Goal: Transaction & Acquisition: Purchase product/service

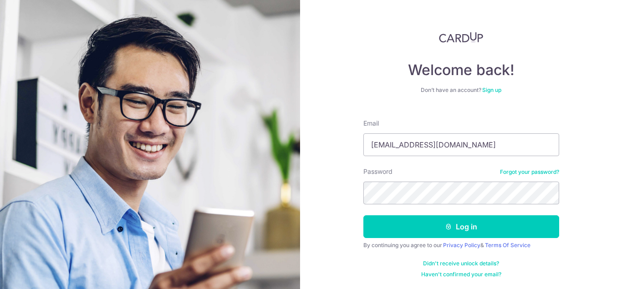
type input "[EMAIL_ADDRESS][DOMAIN_NAME]"
click at [363, 215] on button "Log in" at bounding box center [461, 226] width 196 height 23
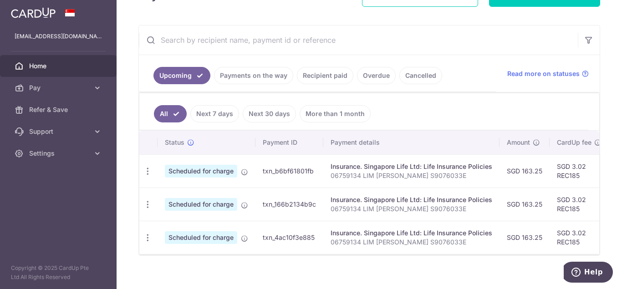
scroll to position [163, 0]
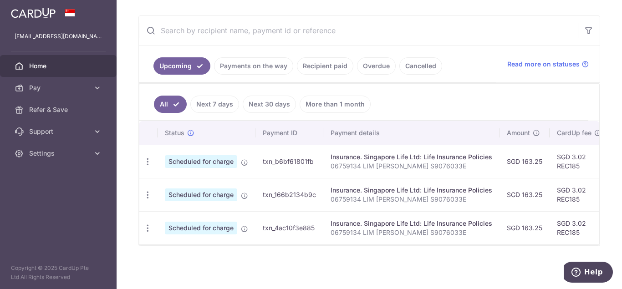
click at [339, 104] on link "More than 1 month" at bounding box center [335, 104] width 71 height 17
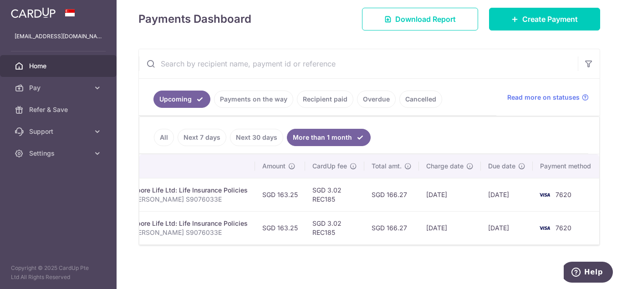
scroll to position [0, 0]
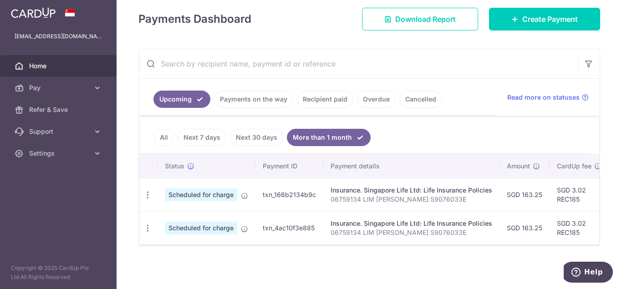
click at [335, 99] on link "Recipient paid" at bounding box center [325, 99] width 56 height 17
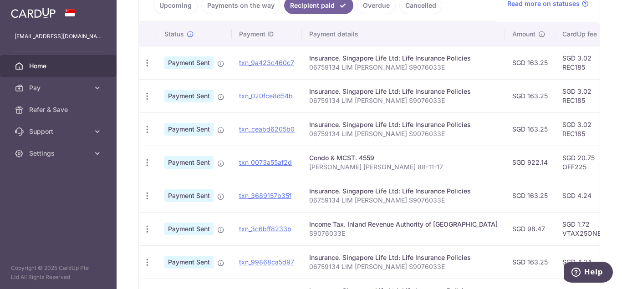
scroll to position [266, 0]
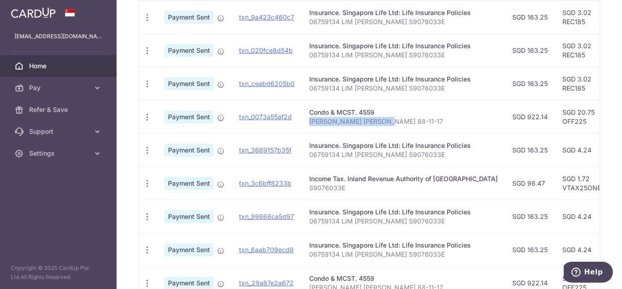
drag, startPoint x: 310, startPoint y: 122, endPoint x: 384, endPoint y: 123, distance: 74.2
click at [384, 123] on p "[PERSON_NAME] [PERSON_NAME] 88-11-17" at bounding box center [403, 121] width 188 height 9
copy p "[PERSON_NAME] [PERSON_NAME] 88-11-17"
click at [142, 113] on div "PDF Receipt" at bounding box center [147, 117] width 17 height 17
click at [149, 114] on icon "button" at bounding box center [147, 117] width 10 height 10
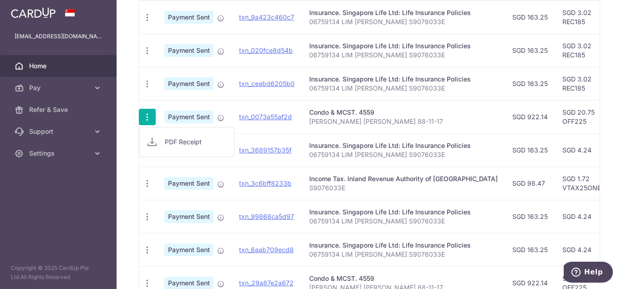
click at [418, 107] on td "Condo & MCST. 4559 LIM KHAI HENG 88-11-17" at bounding box center [403, 116] width 203 height 33
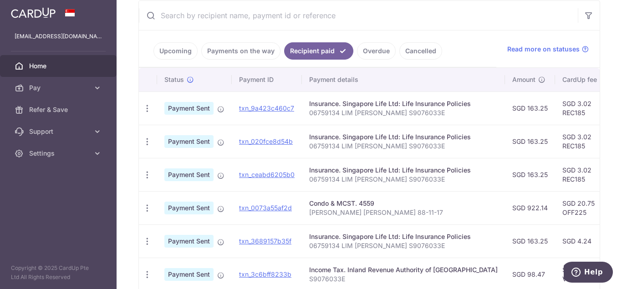
click at [516, 211] on td "SGD 922.14" at bounding box center [530, 207] width 50 height 33
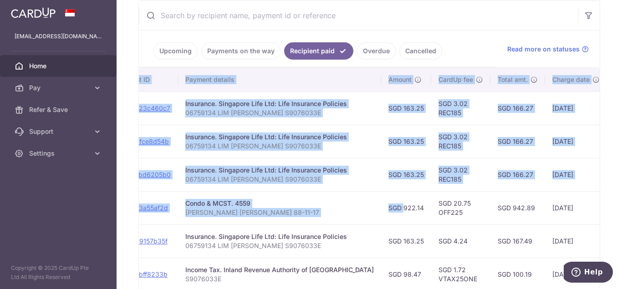
scroll to position [0, 223]
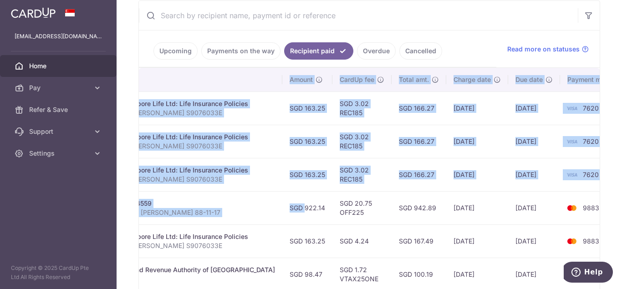
drag, startPoint x: 489, startPoint y: 206, endPoint x: 616, endPoint y: 205, distance: 126.6
click at [616, 205] on div "× Pause Schedule Pause all future payments in this series Pause just this one p…" at bounding box center [369, 144] width 505 height 289
click at [594, 199] on td "9883" at bounding box center [594, 207] width 69 height 33
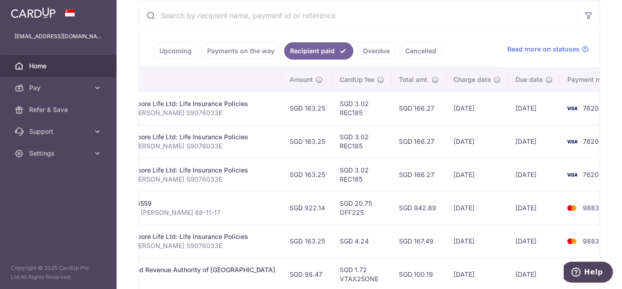
drag, startPoint x: 294, startPoint y: 208, endPoint x: 181, endPoint y: 206, distance: 112.9
click at [181, 206] on tr "PDF Receipt Payment Sent txn_0073a55af2d Condo & MCST. 4559 LIM KHAI HENG 88-11…" at bounding box center [272, 207] width 713 height 33
click at [347, 219] on td "SGD 20.75 OFF225" at bounding box center [361, 207] width 59 height 33
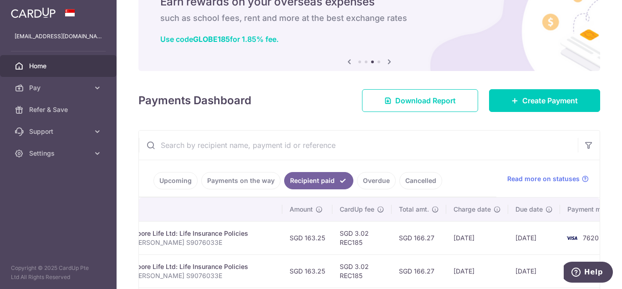
scroll to position [0, 0]
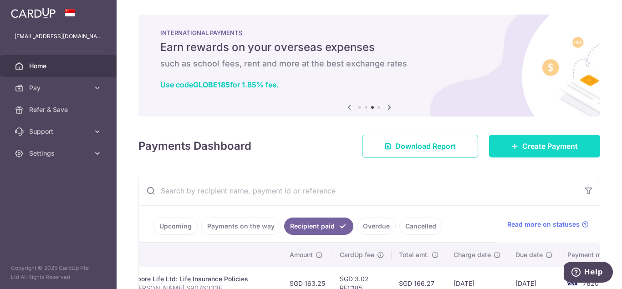
click at [542, 149] on span "Create Payment" at bounding box center [550, 146] width 56 height 11
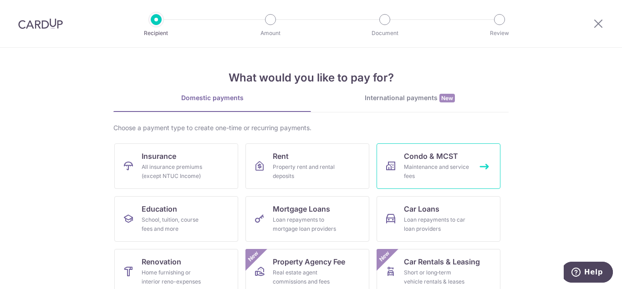
click at [434, 163] on div "Maintenance and service fees" at bounding box center [437, 172] width 66 height 18
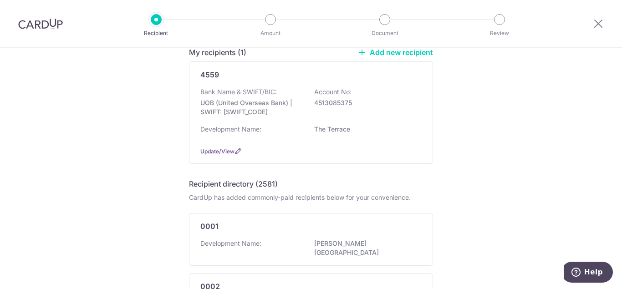
scroll to position [46, 0]
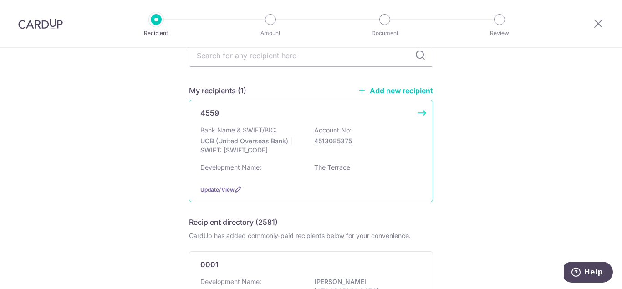
click at [377, 136] on div "Bank Name & SWIFT/BIC: UOB (United Overseas Bank) | SWIFT: [SWIFT_CODE] Account…" at bounding box center [310, 143] width 221 height 34
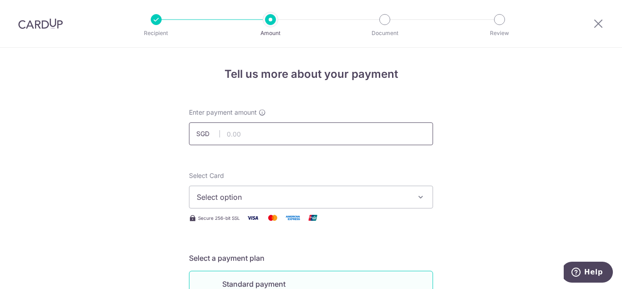
click at [287, 127] on input "text" at bounding box center [311, 133] width 244 height 23
type input "3"
type input "922.14"
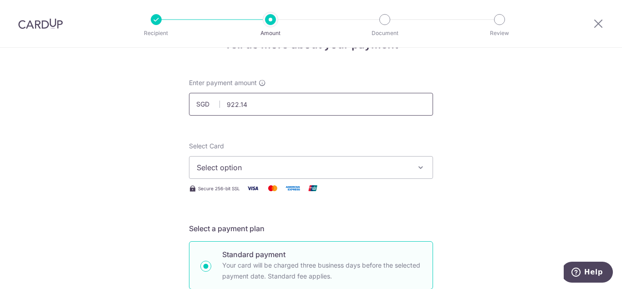
scroll to position [46, 0]
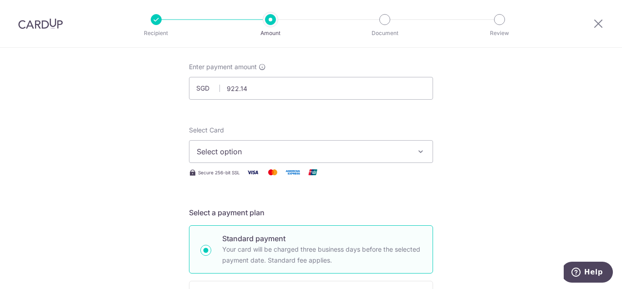
click at [417, 152] on icon "button" at bounding box center [420, 151] width 9 height 9
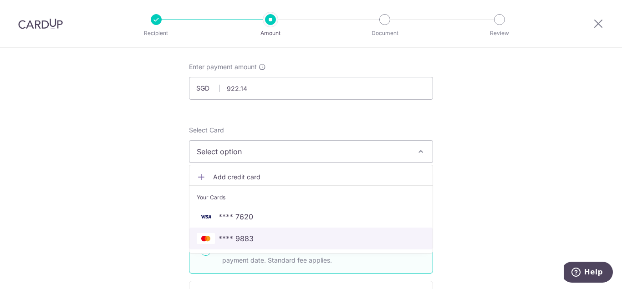
click at [241, 238] on span "**** 9883" at bounding box center [236, 238] width 35 height 11
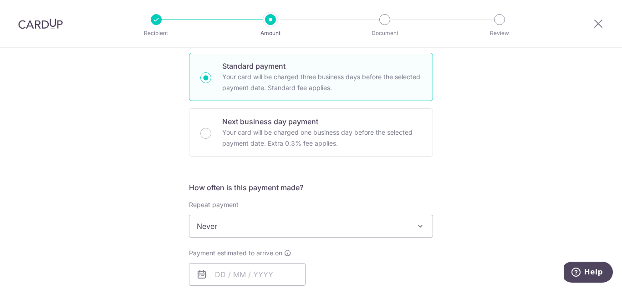
scroll to position [309, 0]
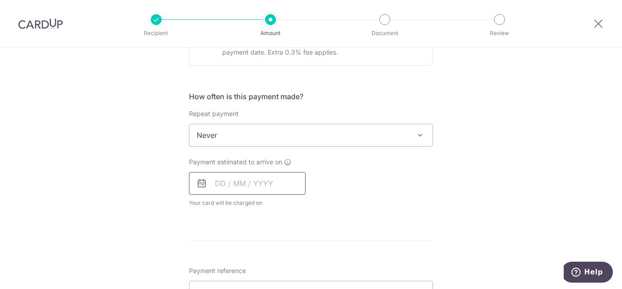
click at [269, 178] on input "text" at bounding box center [247, 183] width 117 height 23
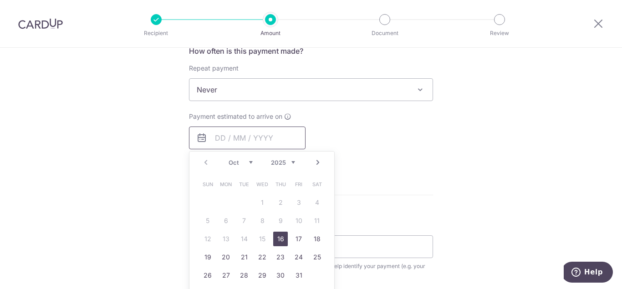
scroll to position [400, 0]
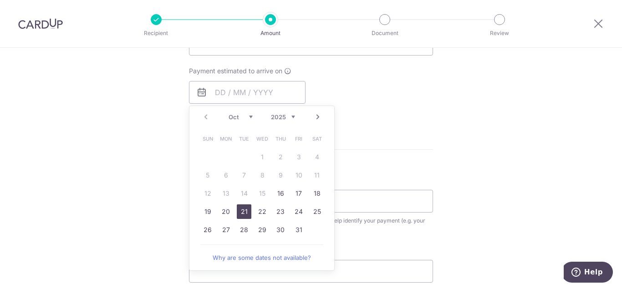
click at [241, 210] on link "21" at bounding box center [244, 211] width 15 height 15
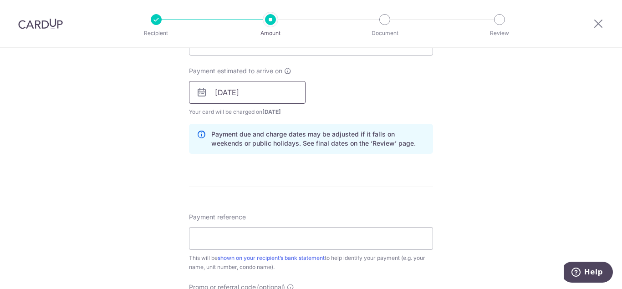
click at [281, 91] on input "21/10/2025" at bounding box center [247, 92] width 117 height 23
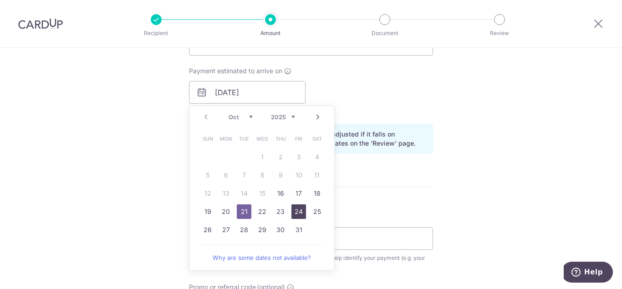
click at [300, 211] on link "24" at bounding box center [298, 211] width 15 height 15
type input "24/10/2025"
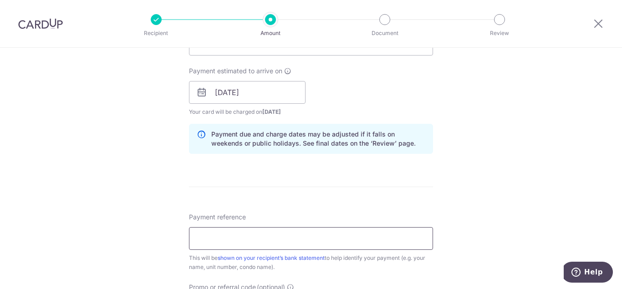
click at [289, 231] on input "Payment reference" at bounding box center [311, 238] width 244 height 23
paste input "LIM KHAI HENG 88-11-17"
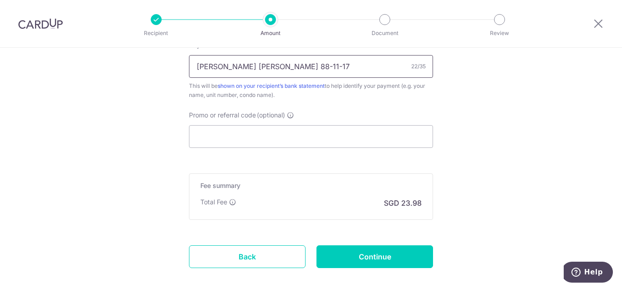
scroll to position [582, 0]
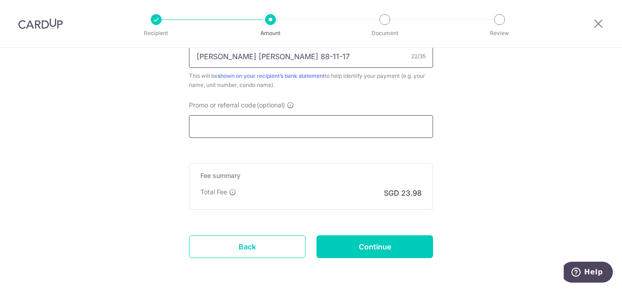
type input "[PERSON_NAME] [PERSON_NAME] 88-11-17"
click at [427, 132] on input "Promo or referral code (optional)" at bounding box center [311, 126] width 244 height 23
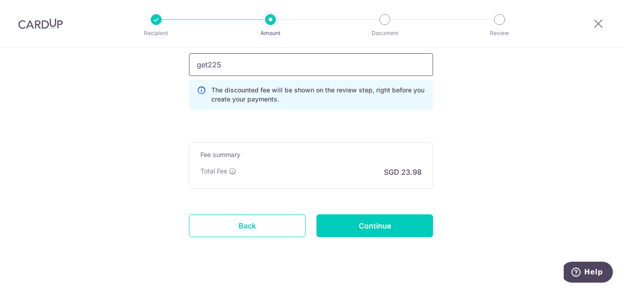
scroll to position [661, 0]
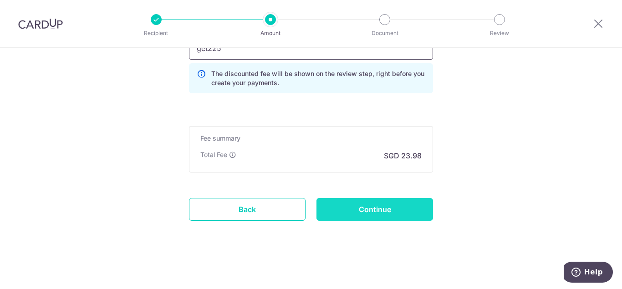
type input "get225"
click at [394, 204] on input "Continue" at bounding box center [374, 209] width 117 height 23
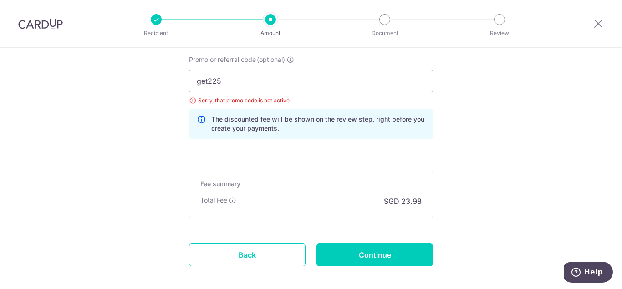
scroll to position [582, 0]
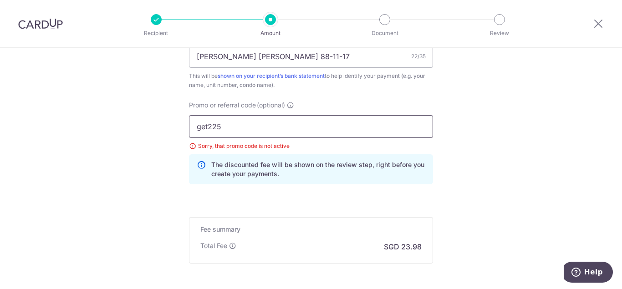
click at [191, 132] on input "get225" at bounding box center [311, 126] width 244 height 23
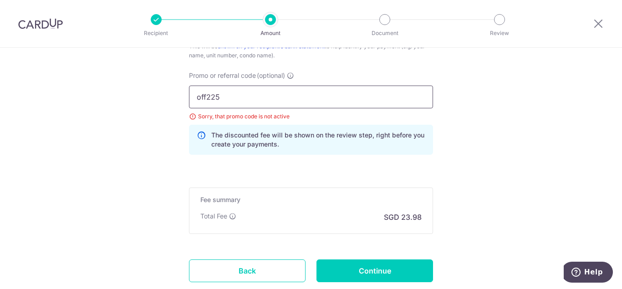
scroll to position [628, 0]
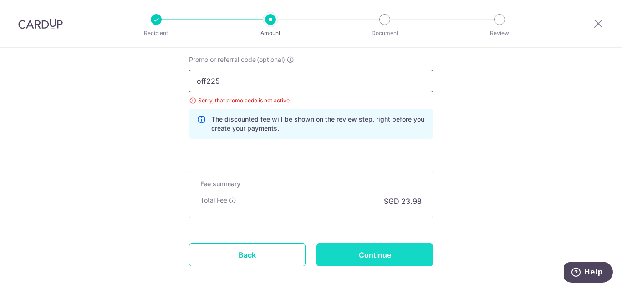
type input "off225"
click at [413, 246] on input "Continue" at bounding box center [374, 255] width 117 height 23
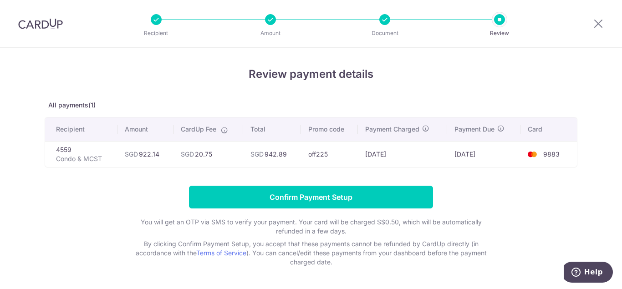
scroll to position [31, 0]
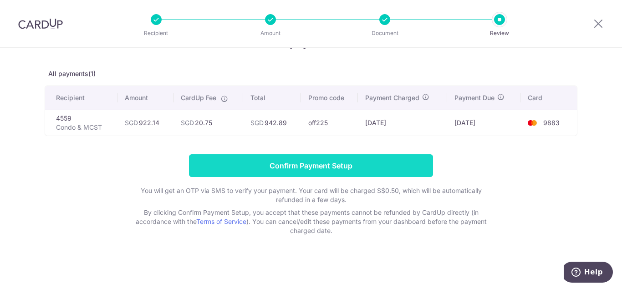
click at [330, 165] on input "Confirm Payment Setup" at bounding box center [311, 165] width 244 height 23
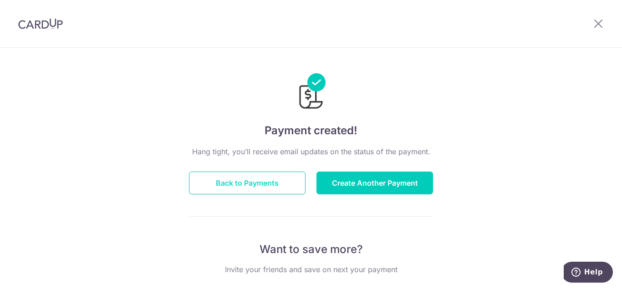
click at [216, 178] on button "Back to Payments" at bounding box center [247, 183] width 117 height 23
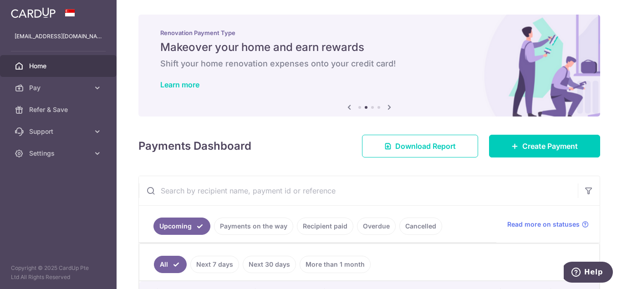
click at [474, 70] on div "Renovation Payment Type Makeover your home and earn rewards Shift your home ren…" at bounding box center [369, 60] width 462 height 91
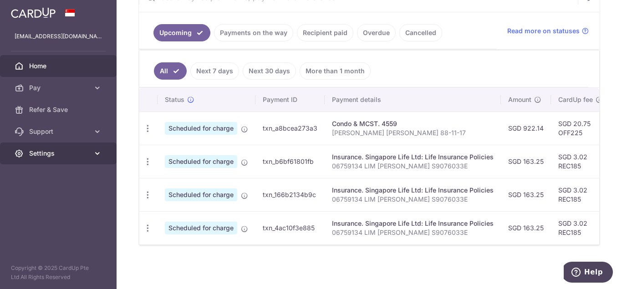
click at [56, 161] on link "Settings" at bounding box center [58, 153] width 117 height 22
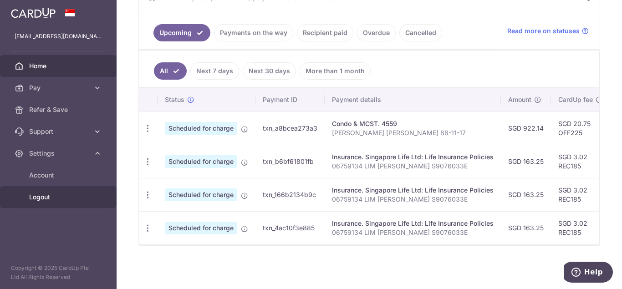
click at [47, 196] on span "Logout" at bounding box center [59, 197] width 60 height 9
